Goal: Find specific page/section

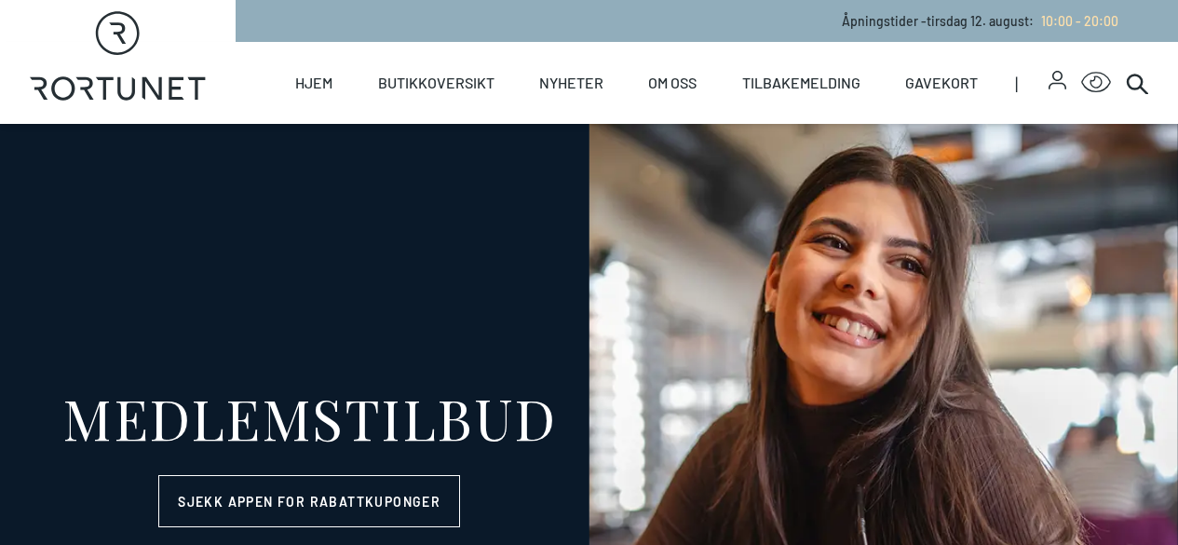
select select "NO"
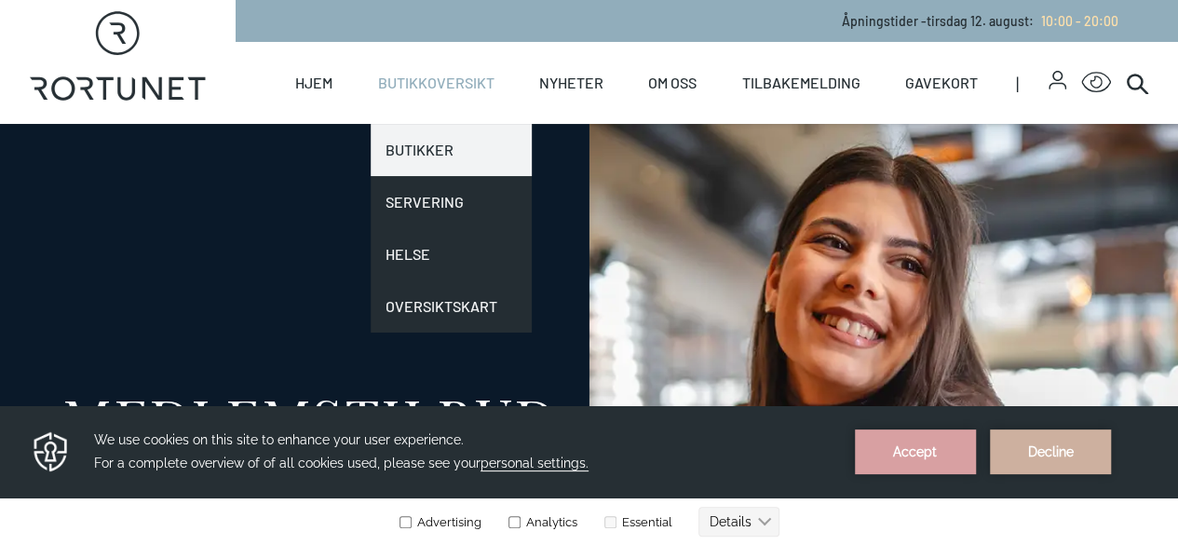
click at [424, 139] on link "Butikker" at bounding box center [451, 150] width 161 height 52
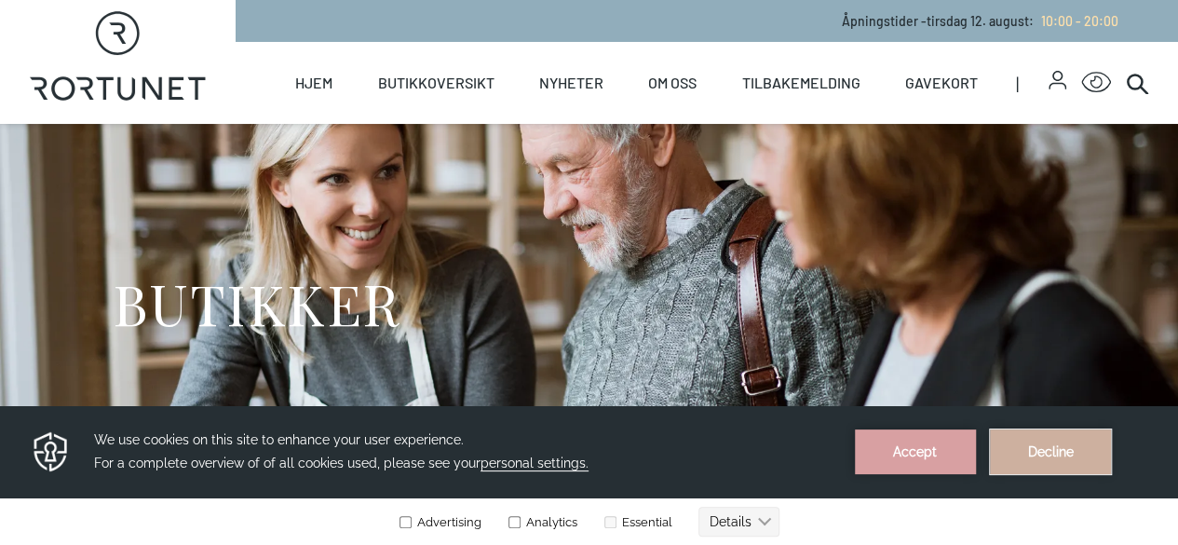
click at [1058, 453] on button "Decline" at bounding box center [1050, 451] width 121 height 45
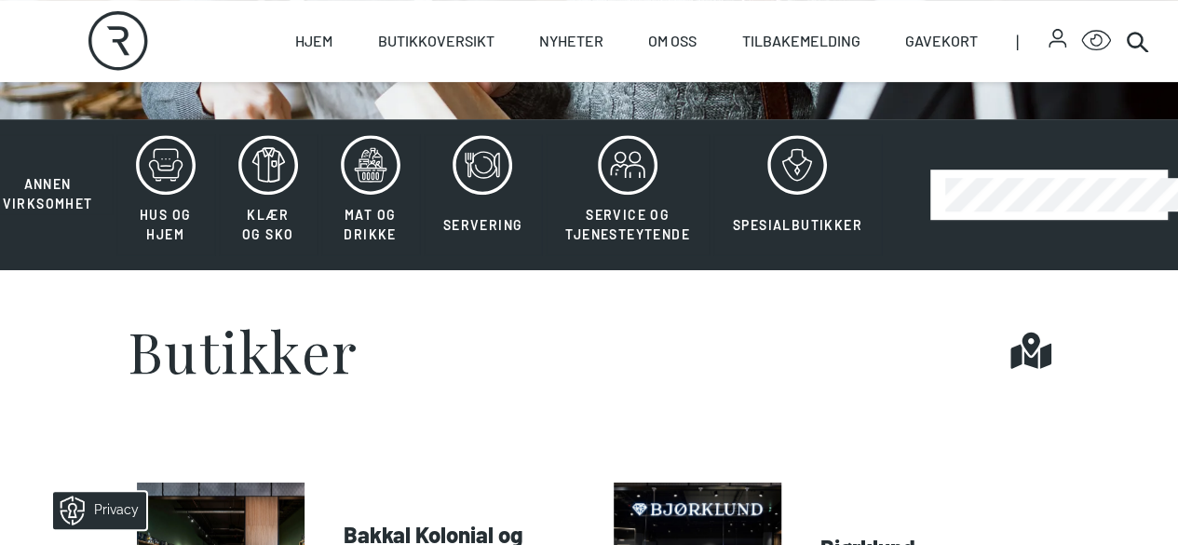
scroll to position [376, 0]
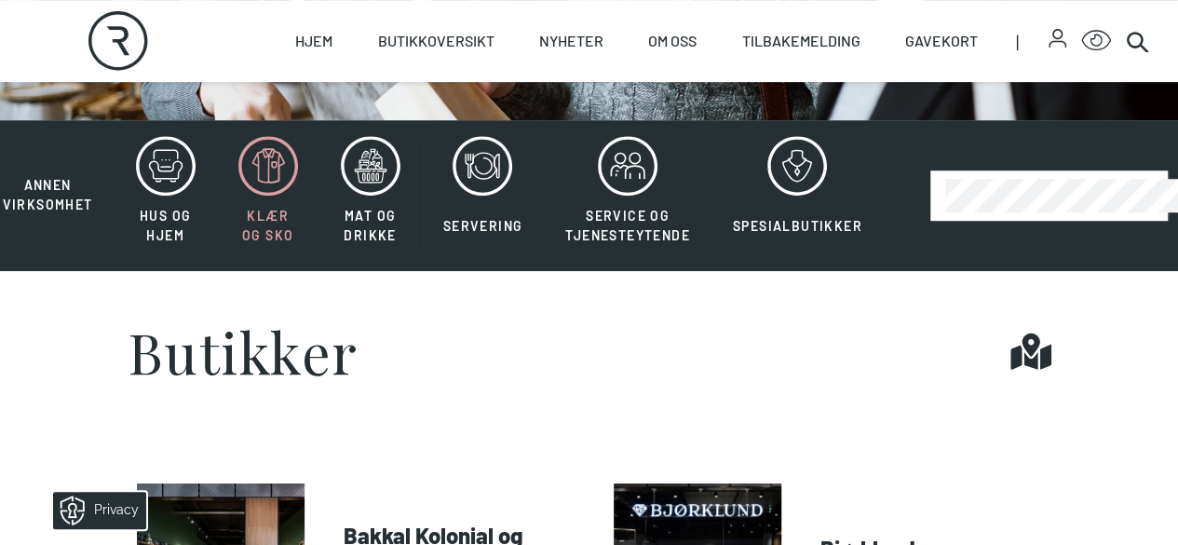
click at [279, 196] on icon at bounding box center [268, 166] width 60 height 60
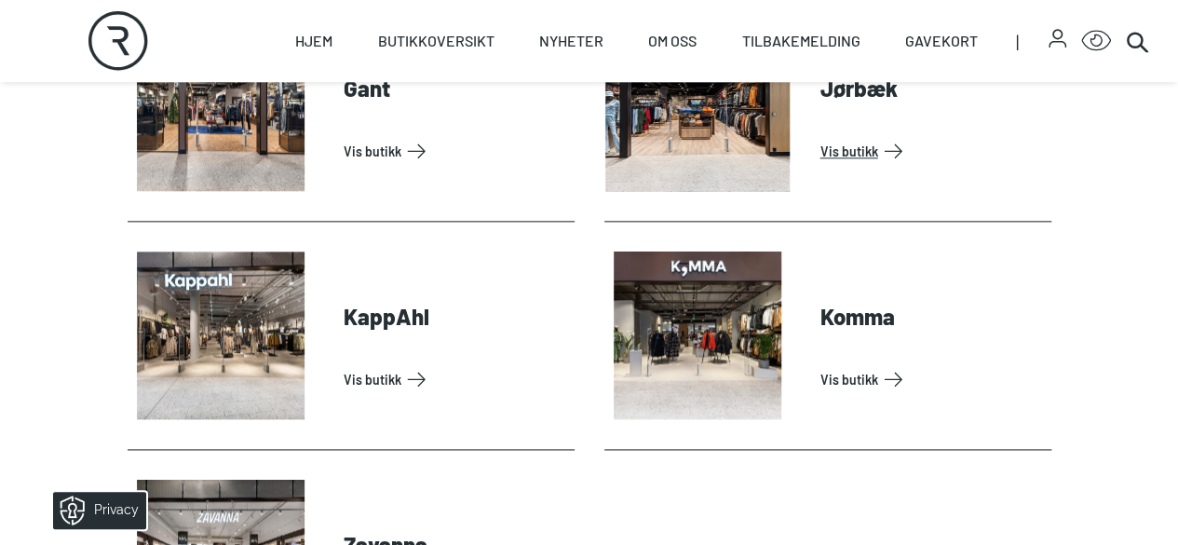
scroll to position [1063, 0]
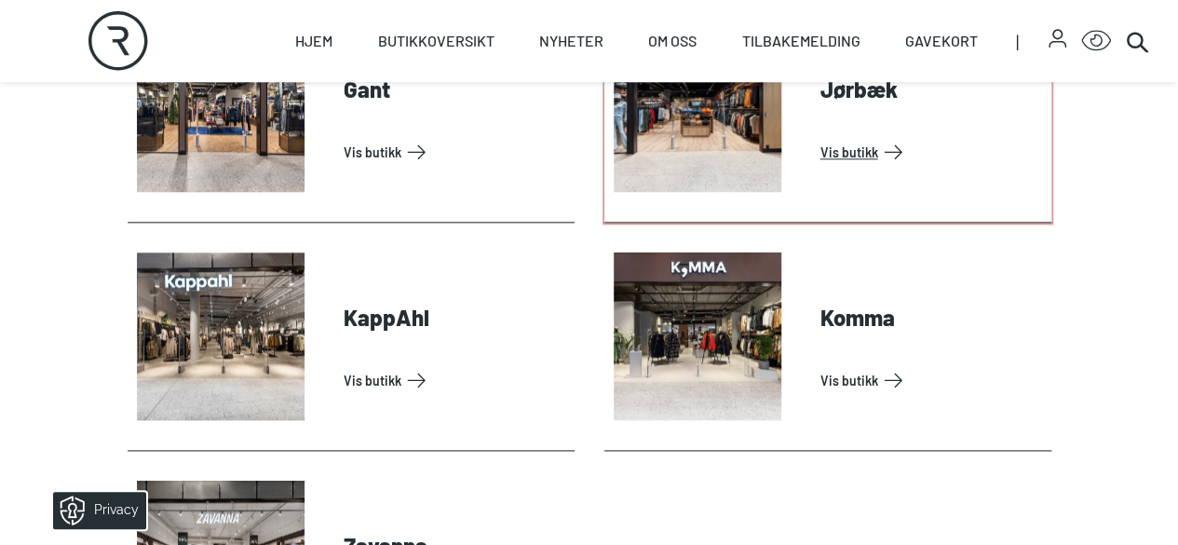
click at [846, 167] on link "Vis butikk" at bounding box center [931, 152] width 223 height 30
